Goal: Information Seeking & Learning: Check status

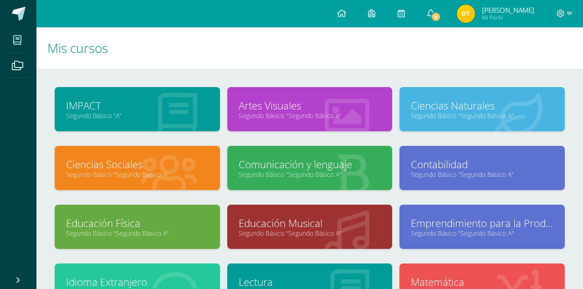
click at [347, 122] on icon at bounding box center [347, 115] width 45 height 45
click at [308, 110] on link "Artes Visuales" at bounding box center [310, 105] width 143 height 14
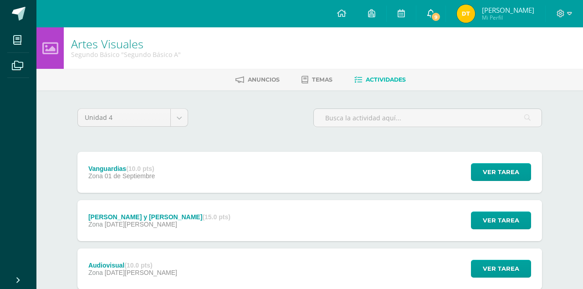
click at [445, 10] on link "9" at bounding box center [430, 13] width 29 height 27
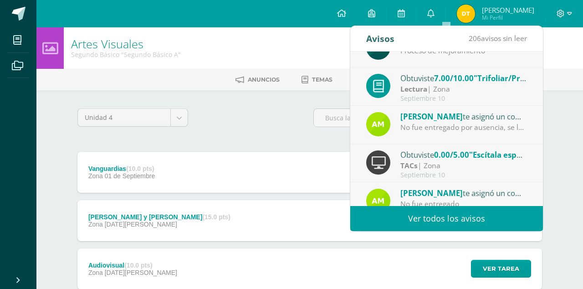
scroll to position [48, 0]
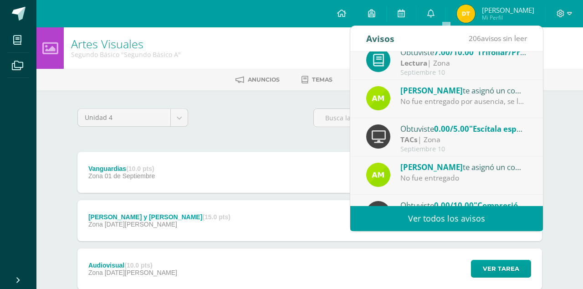
click at [414, 126] on div "Obtuviste 0.00/5.00 "Escítala espartana" en TACs" at bounding box center [463, 128] width 127 height 12
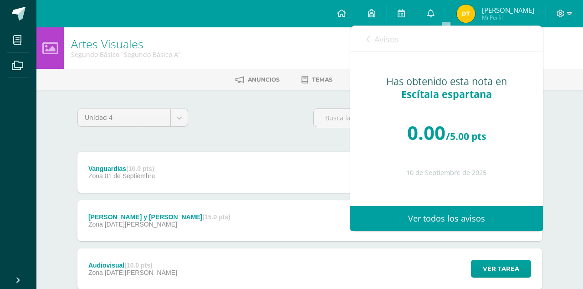
click at [431, 91] on span "Escítala espartana" at bounding box center [446, 93] width 91 height 13
click at [366, 40] on icon at bounding box center [368, 39] width 4 height 7
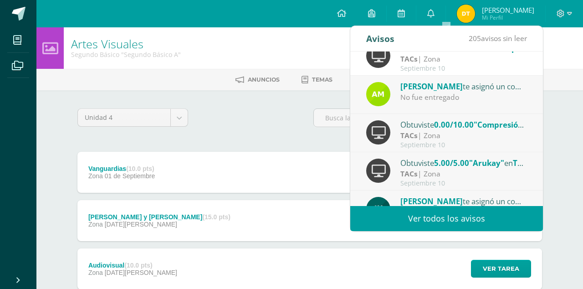
scroll to position [152, 0]
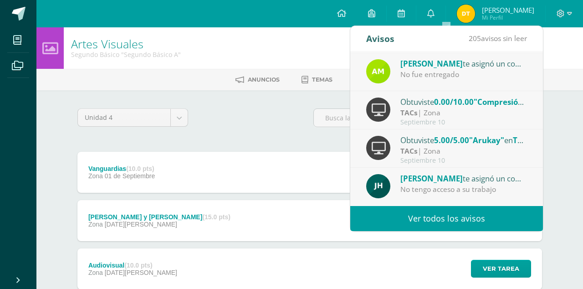
click at [449, 139] on span "5.00/5.00" at bounding box center [451, 140] width 35 height 10
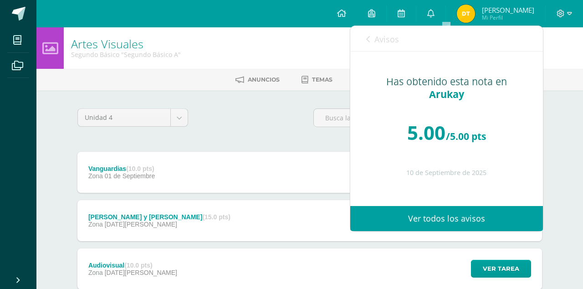
click at [364, 40] on div "Avisos 204 avisos sin leer Avisos" at bounding box center [446, 39] width 193 height 26
click at [367, 39] on icon at bounding box center [368, 39] width 4 height 7
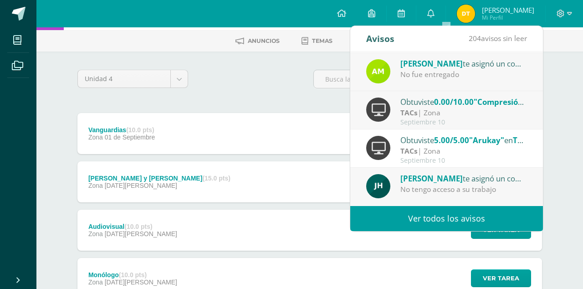
scroll to position [0, 0]
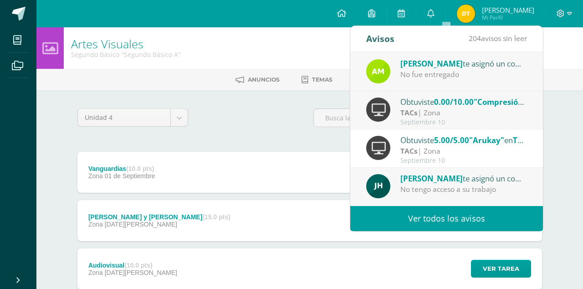
click at [434, 102] on div "Obtuviste 0.00/10.00 "Compresión" en TACs" at bounding box center [463, 102] width 127 height 12
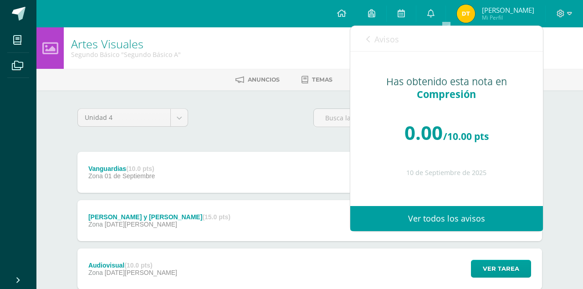
click at [364, 40] on div "Avisos 203 avisos sin leer Avisos" at bounding box center [446, 39] width 193 height 26
click at [367, 39] on icon at bounding box center [368, 39] width 4 height 7
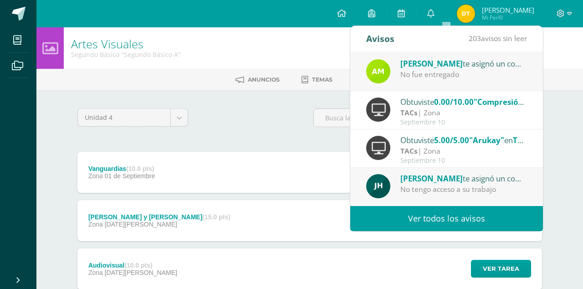
scroll to position [103, 0]
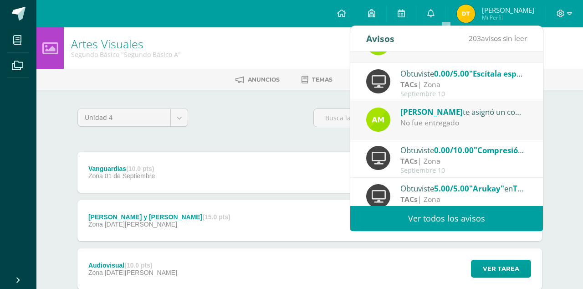
click at [464, 114] on div "Ammy Aroche te asignó un comentario en 'Compresión' para 'TACs'" at bounding box center [463, 112] width 127 height 12
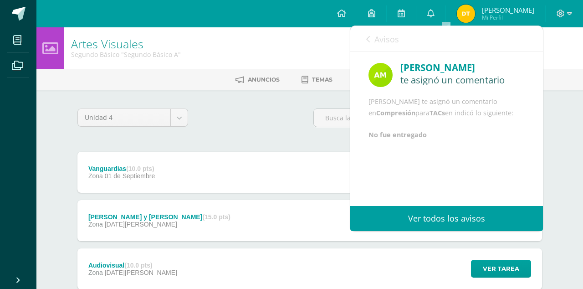
click at [366, 42] on icon at bounding box center [368, 39] width 4 height 7
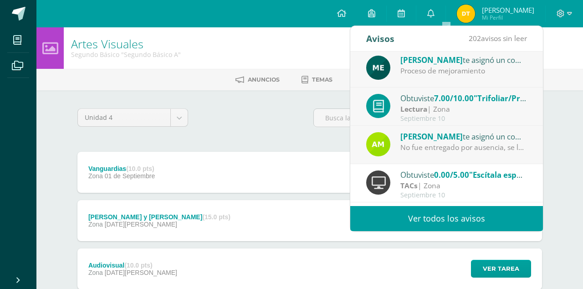
scroll to position [0, 0]
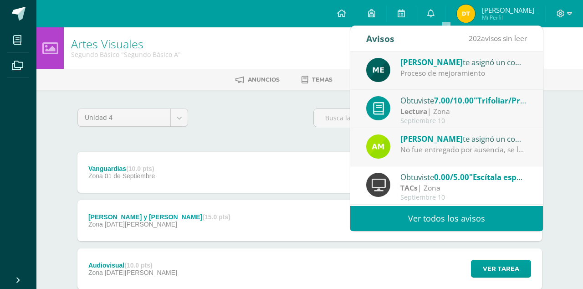
click at [425, 154] on div "No fue entregado por ausencia, se le indico que debía realizarlo para ponerse a…" at bounding box center [463, 149] width 127 height 10
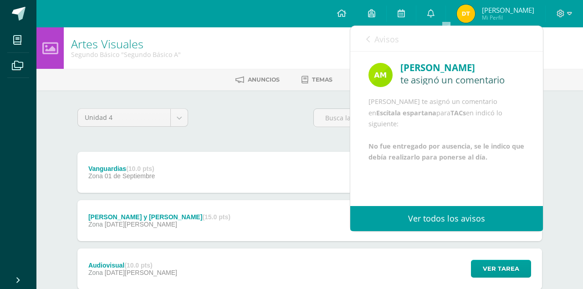
scroll to position [33, 0]
click at [363, 31] on div "Avisos 201 avisos sin leer Avisos" at bounding box center [446, 39] width 193 height 26
click at [368, 41] on icon at bounding box center [368, 39] width 4 height 7
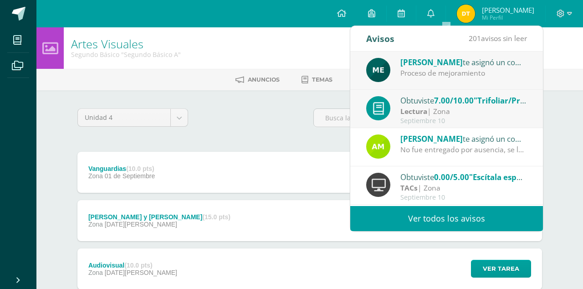
scroll to position [152, 0]
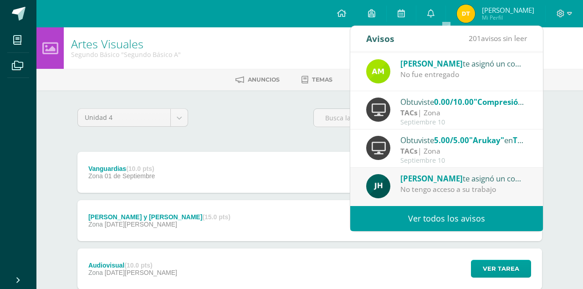
click at [427, 181] on span "[PERSON_NAME]" at bounding box center [431, 178] width 62 height 10
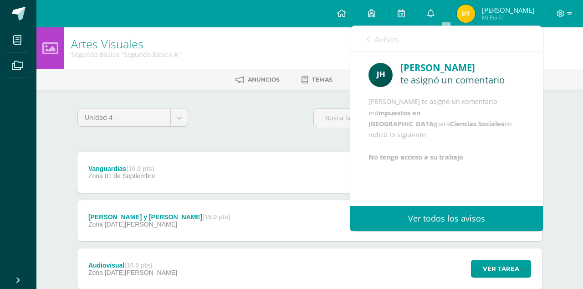
scroll to position [11, 0]
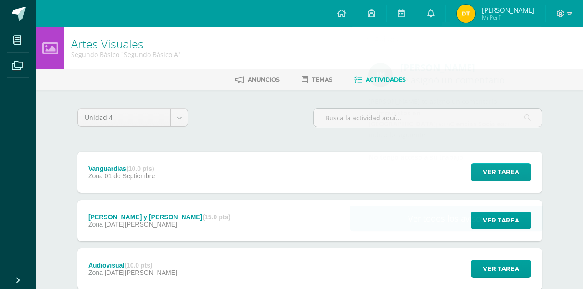
click at [325, 147] on div "Unidad 4 Unidad 1 Unidad 2 Unidad 3 Unidad 4 Vanguardias (10.0 pts) Zona 01 de …" at bounding box center [310, 268] width 472 height 320
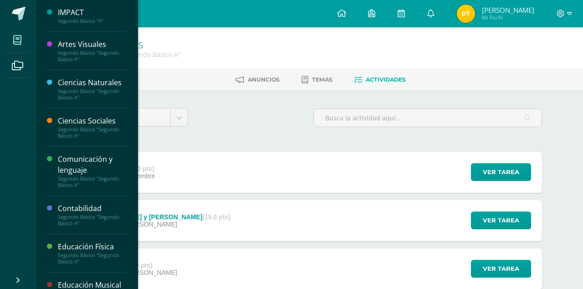
click at [14, 51] on link "Mis cursos" at bounding box center [18, 40] width 22 height 26
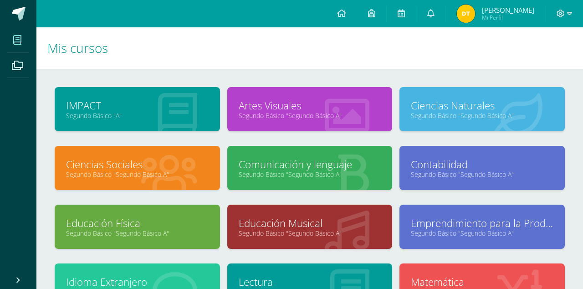
click at [138, 192] on div "Ciencias Sociales Segundo Básico "Segundo Básico A"" at bounding box center [137, 175] width 173 height 59
click at [148, 132] on div "IMPACT Segundo Básico "A"" at bounding box center [137, 116] width 173 height 59
click at [138, 168] on link "Ciencias Sociales" at bounding box center [137, 164] width 143 height 14
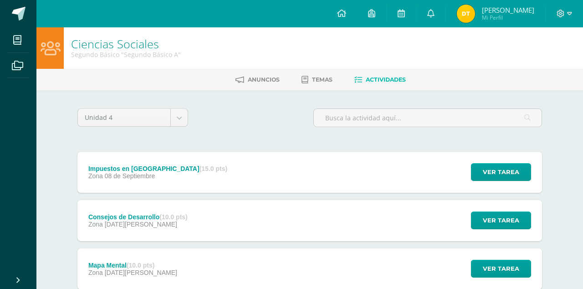
click at [147, 167] on div "Impuestos en [GEOGRAPHIC_DATA] (15.0 pts)" at bounding box center [157, 168] width 139 height 7
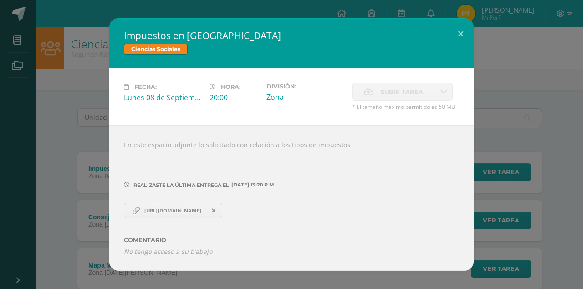
click at [173, 214] on link "https://docs.google.com/document/d/1xM7_LXw_n2ARSIqb2N-9D-nUiBCpMVL4VbDOTZlLUm8…" at bounding box center [173, 210] width 98 height 15
click at [463, 36] on button at bounding box center [461, 33] width 26 height 31
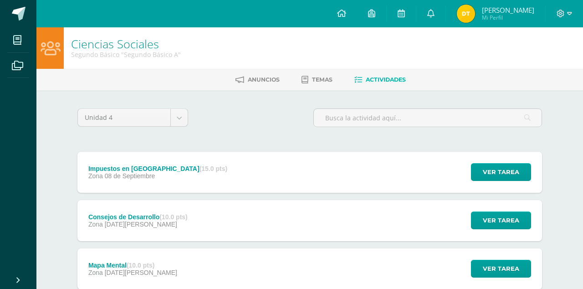
click at [501, 24] on link "Dulce Rocio Mi Perfil" at bounding box center [495, 13] width 99 height 27
click at [501, 20] on span "Mi Perfil" at bounding box center [508, 18] width 52 height 8
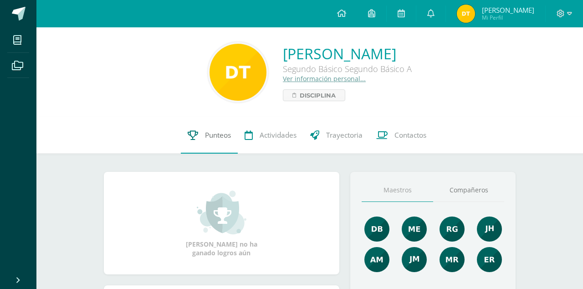
click at [209, 135] on span "Punteos" at bounding box center [218, 135] width 26 height 10
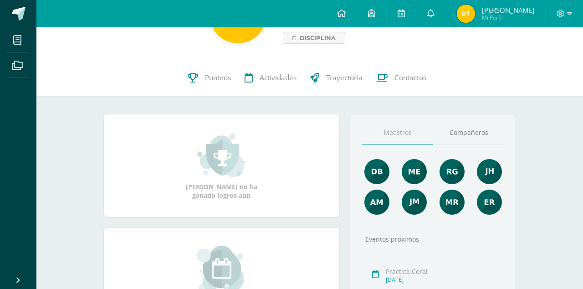
scroll to position [61, 0]
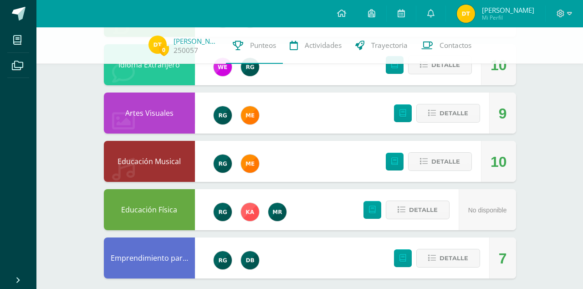
scroll to position [638, 0]
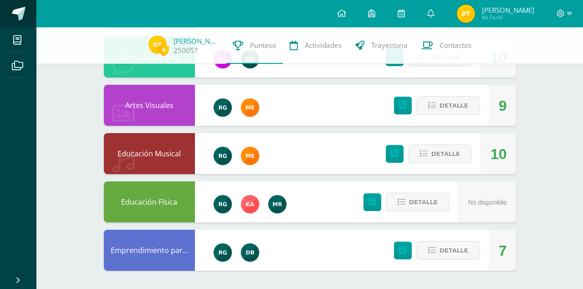
click at [17, 10] on span at bounding box center [19, 14] width 14 height 14
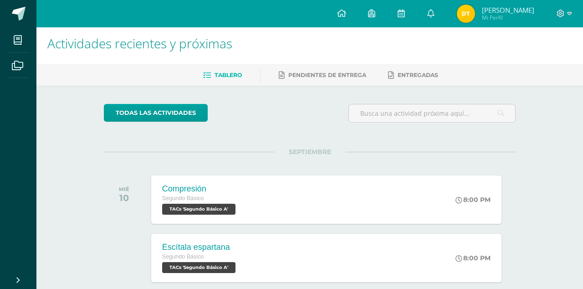
scroll to position [5, 0]
click at [507, 11] on span "[PERSON_NAME]" at bounding box center [508, 9] width 52 height 9
click at [500, 18] on span "Mi Perfil" at bounding box center [508, 18] width 52 height 8
click at [503, 18] on span "Mi Perfil" at bounding box center [508, 18] width 52 height 8
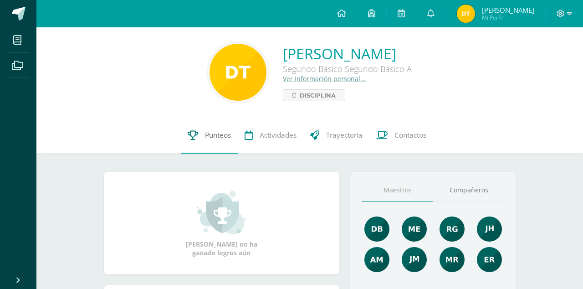
click at [205, 144] on link "Punteos" at bounding box center [209, 135] width 57 height 36
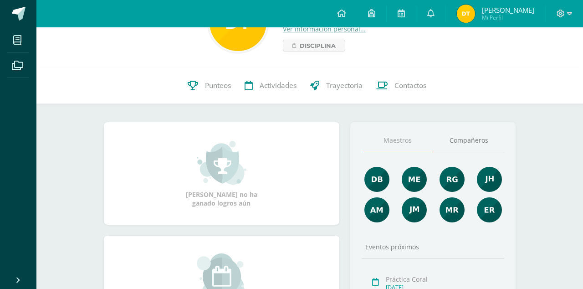
scroll to position [59, 0]
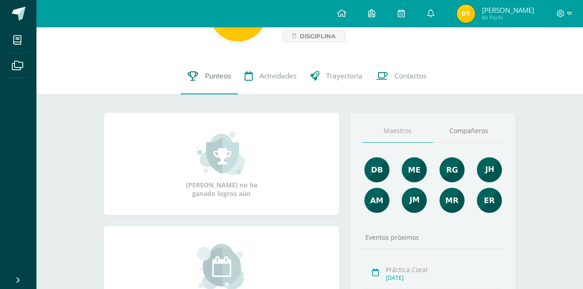
click at [219, 86] on link "Punteos" at bounding box center [209, 76] width 57 height 36
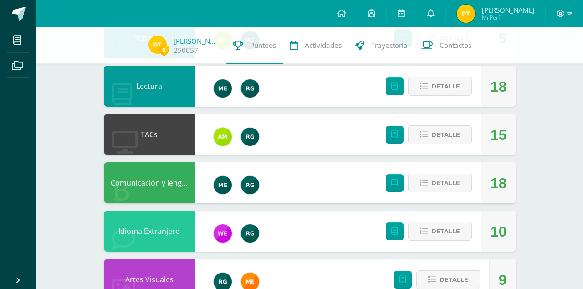
scroll to position [460, 0]
